Goal: Transaction & Acquisition: Purchase product/service

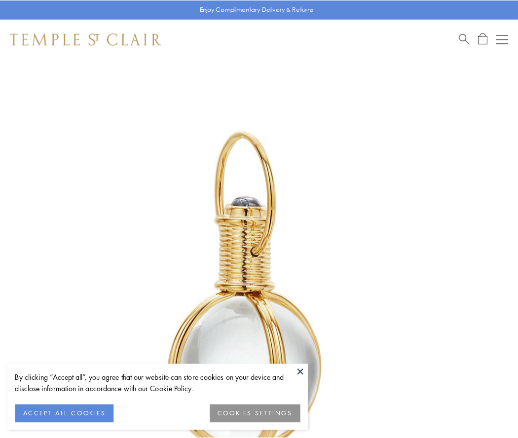
scroll to position [258, 0]
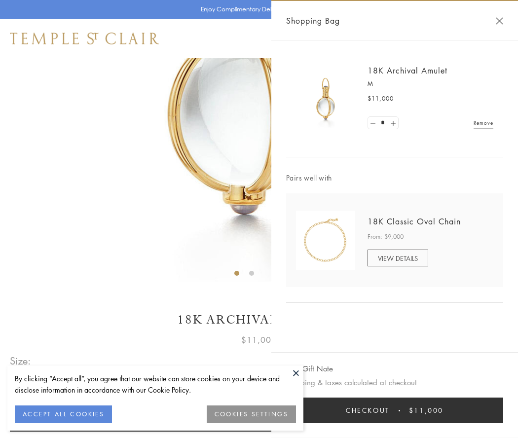
click at [395, 411] on button "Checkout $11,000" at bounding box center [394, 411] width 217 height 26
